Goal: Information Seeking & Learning: Check status

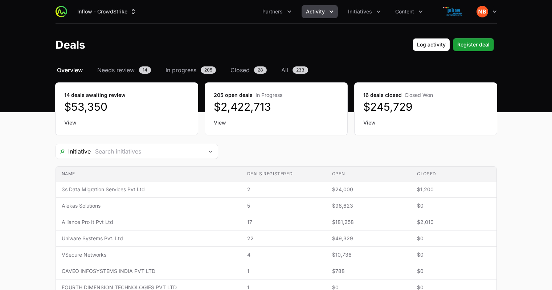
scroll to position [102, 0]
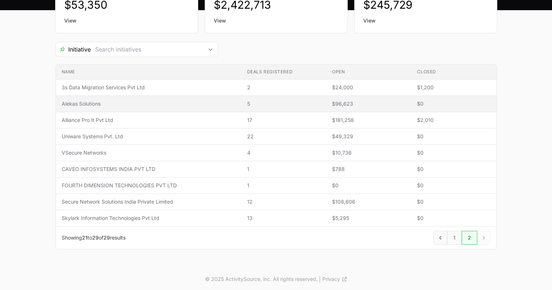
click at [230, 97] on td "Name Alekas Solutions" at bounding box center [148, 104] width 185 height 16
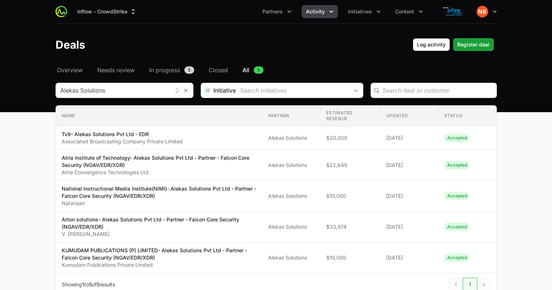
click at [251, 37] on header "Deals Log activity Log activity Register deal Register deal" at bounding box center [276, 45] width 552 height 42
click at [248, 38] on header "Deals Log activity Log activity Register deal Register deal" at bounding box center [276, 45] width 552 height 42
drag, startPoint x: 329, startPoint y: 14, endPoint x: 306, endPoint y: 38, distance: 33.4
click at [306, 38] on div "Deals Log activity Log activity Register deal Register deal" at bounding box center [275, 44] width 441 height 13
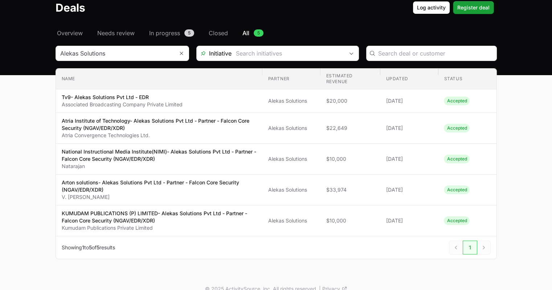
scroll to position [47, 0]
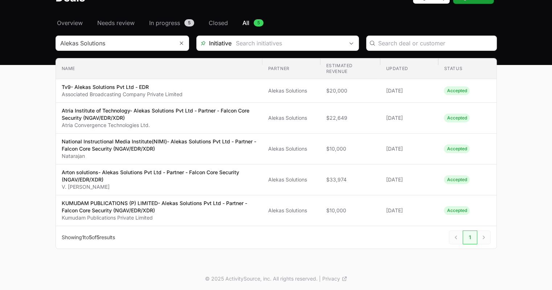
scroll to position [102, 0]
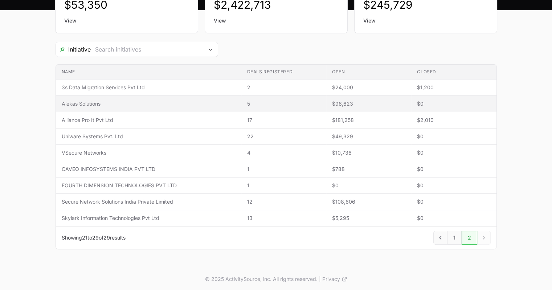
click at [70, 103] on span "Alekas Solutions" at bounding box center [149, 103] width 174 height 7
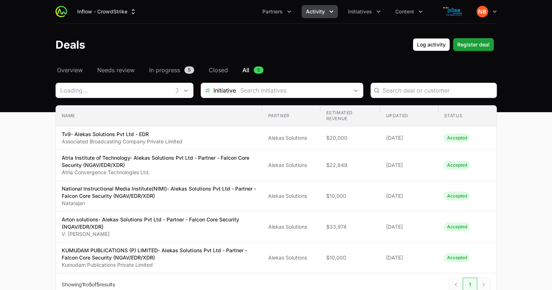
type input "Alekas Solutions"
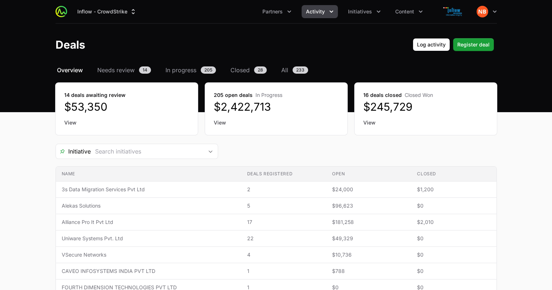
scroll to position [102, 0]
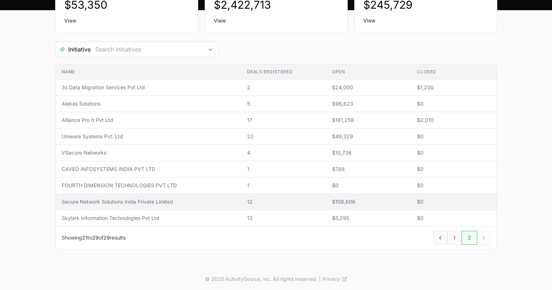
click at [119, 203] on span "Secure Network Solutions India Private Limited" at bounding box center [149, 201] width 174 height 7
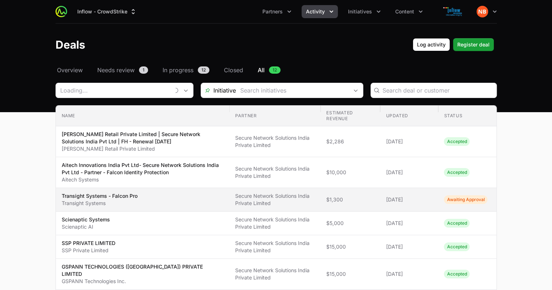
type input "Secure Network Solutions India Private Limited"
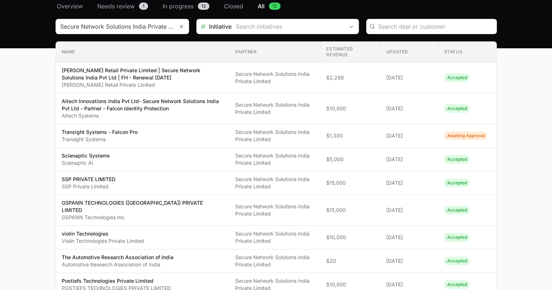
scroll to position [63, 0]
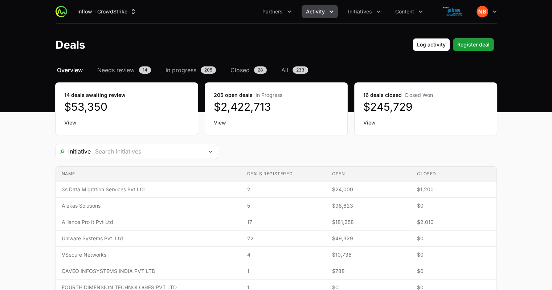
click at [365, 125] on link "View" at bounding box center [425, 122] width 125 height 7
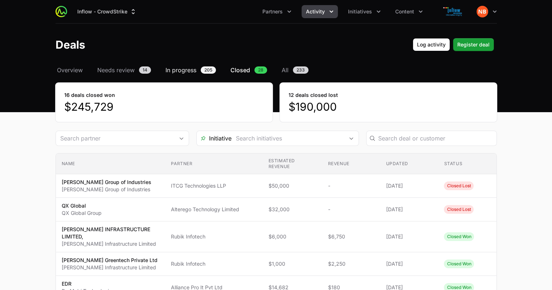
click at [192, 70] on span "In progress" at bounding box center [180, 70] width 31 height 9
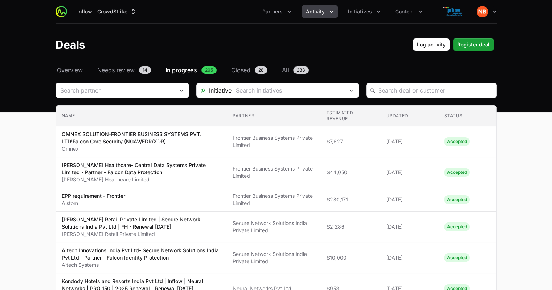
click at [334, 15] on icon "Activity menu" at bounding box center [331, 11] width 7 height 7
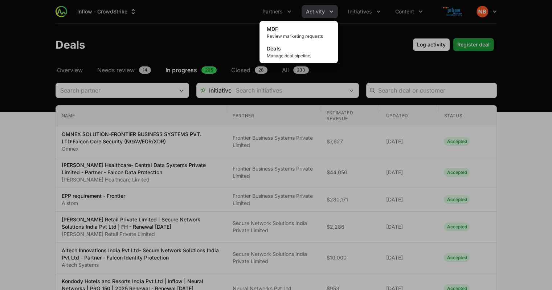
click at [367, 30] on div "Activity menu" at bounding box center [276, 145] width 552 height 290
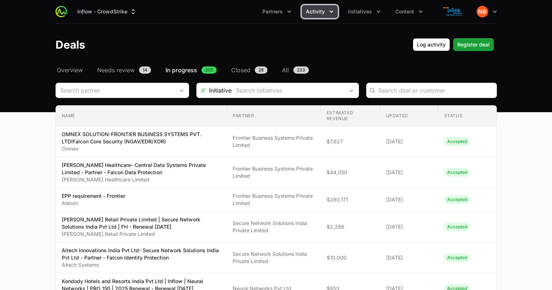
click at [333, 14] on icon "Activity menu" at bounding box center [331, 11] width 7 height 7
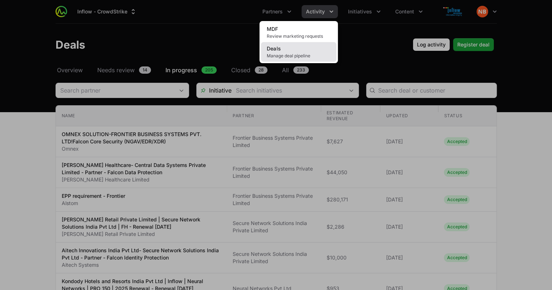
click at [277, 54] on span "Manage deal pipeline" at bounding box center [299, 56] width 64 height 6
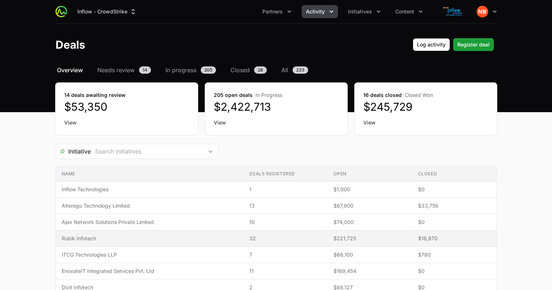
click at [81, 240] on span "Rubik Infotech" at bounding box center [150, 238] width 176 height 7
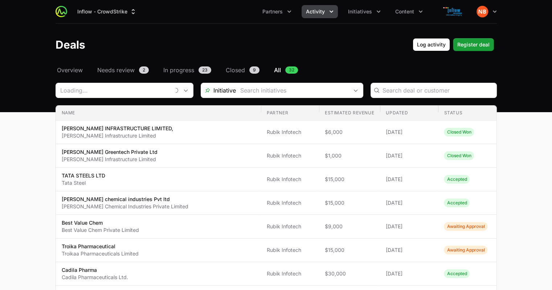
type input "Rubik Infotech"
click at [240, 71] on span "Closed" at bounding box center [235, 70] width 19 height 9
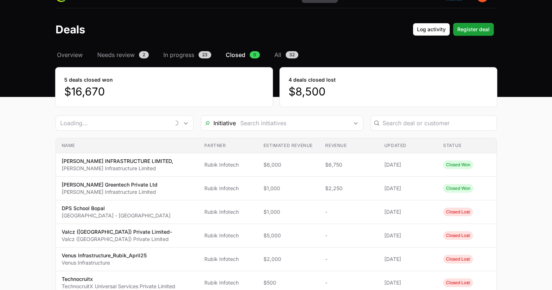
type input "Rubik Infotech"
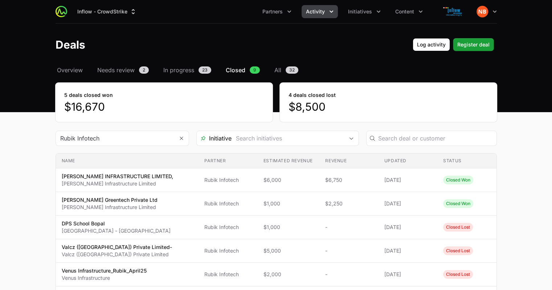
click at [319, 14] on span "Activity" at bounding box center [315, 11] width 19 height 7
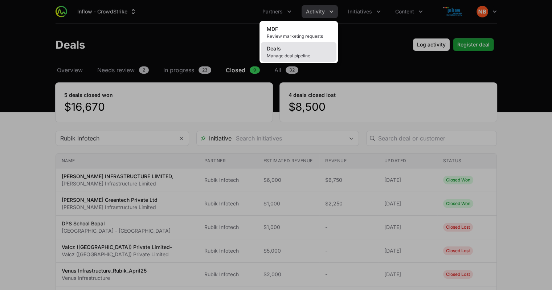
click at [287, 50] on link "Deals Manage deal pipeline" at bounding box center [298, 52] width 75 height 20
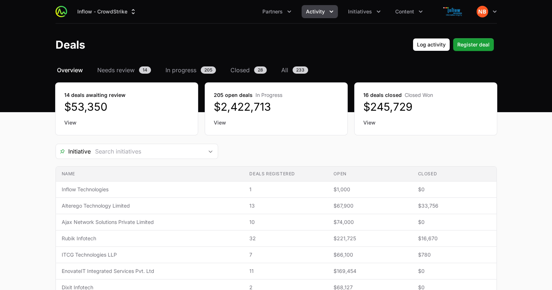
click at [71, 123] on link "View" at bounding box center [126, 122] width 125 height 7
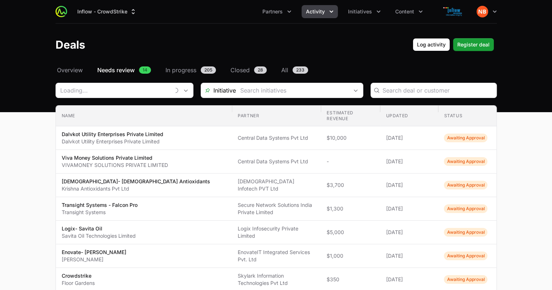
click at [331, 10] on icon "Activity menu" at bounding box center [331, 11] width 7 height 7
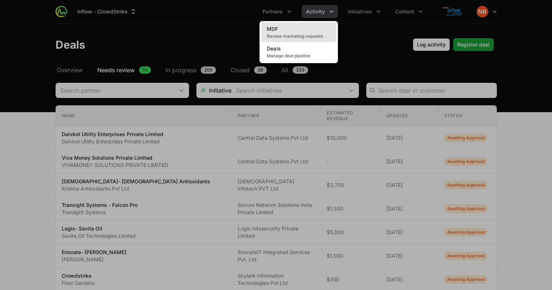
click at [297, 37] on span "Review marketing requests" at bounding box center [299, 36] width 64 height 6
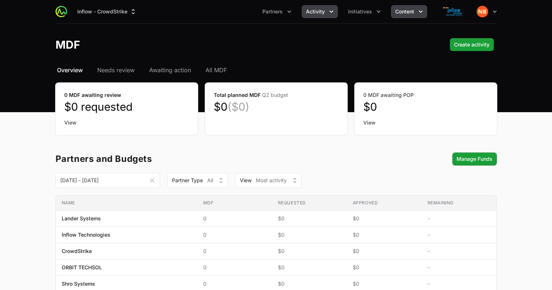
click at [421, 16] on button "Content" at bounding box center [409, 11] width 36 height 13
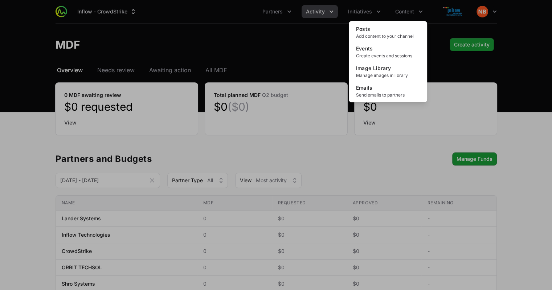
click at [304, 47] on div "Content menu" at bounding box center [276, 145] width 552 height 290
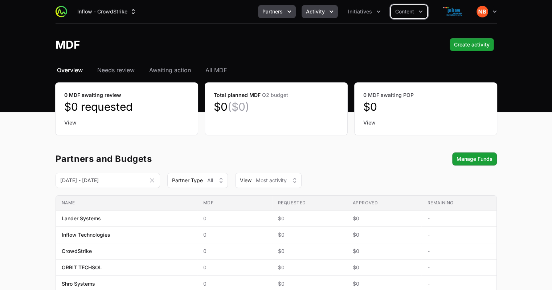
click at [291, 15] on button "Partners" at bounding box center [277, 11] width 38 height 13
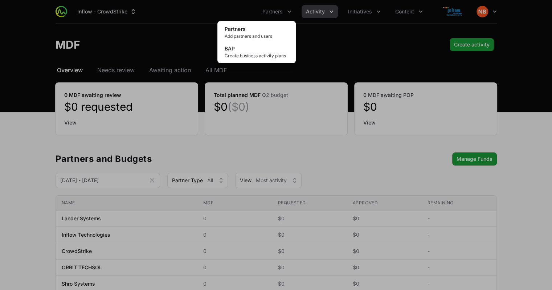
click at [311, 33] on div "Partners menu" at bounding box center [276, 145] width 552 height 290
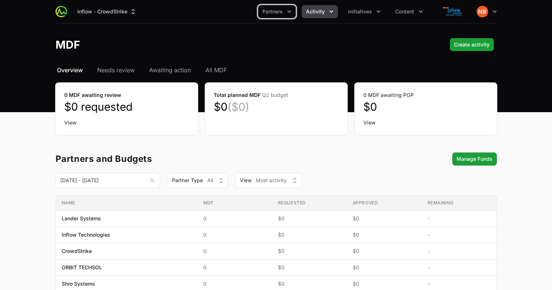
click at [331, 13] on icon "Activity menu" at bounding box center [331, 11] width 7 height 7
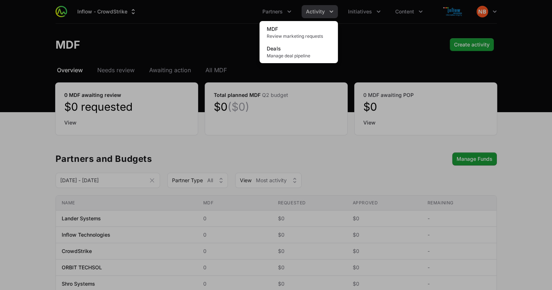
click at [350, 34] on div "Activity menu" at bounding box center [276, 145] width 552 height 290
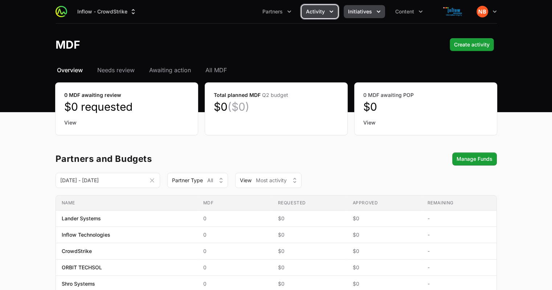
click at [375, 12] on icon "Initiatives menu" at bounding box center [378, 11] width 7 height 7
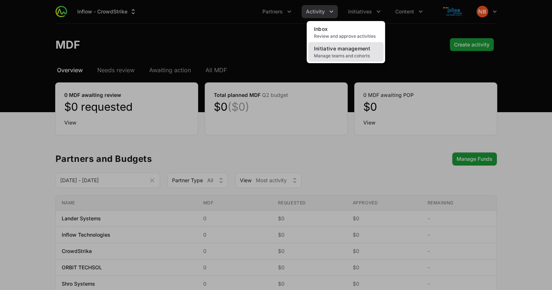
click at [358, 56] on span "Manage teams and cohorts" at bounding box center [346, 56] width 64 height 6
